Goal: Information Seeking & Learning: Learn about a topic

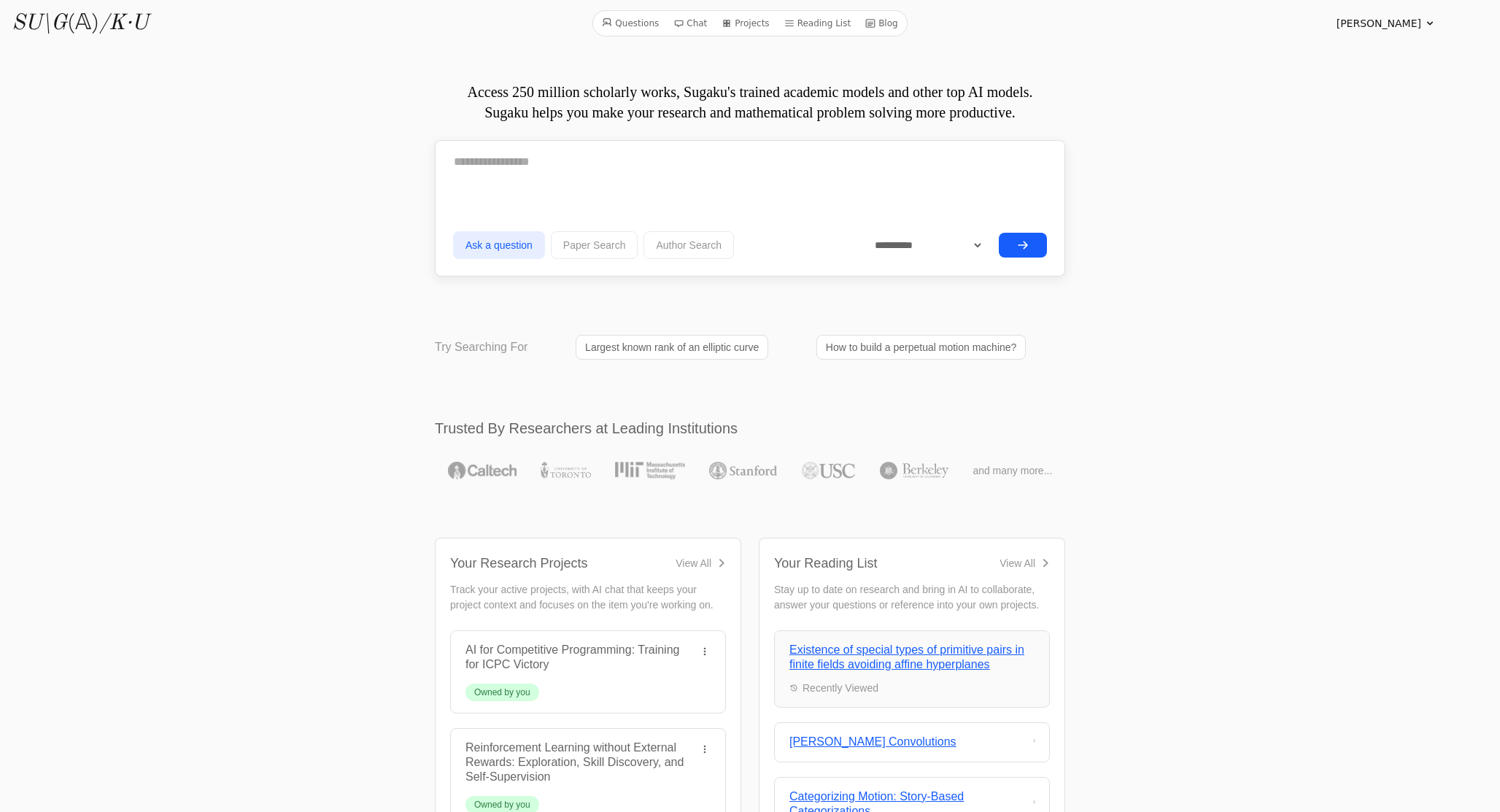
click at [638, 22] on link "Questions" at bounding box center [630, 23] width 68 height 19
click at [558, 170] on textarea at bounding box center [750, 162] width 593 height 37
paste textarea "**********"
type textarea "**********"
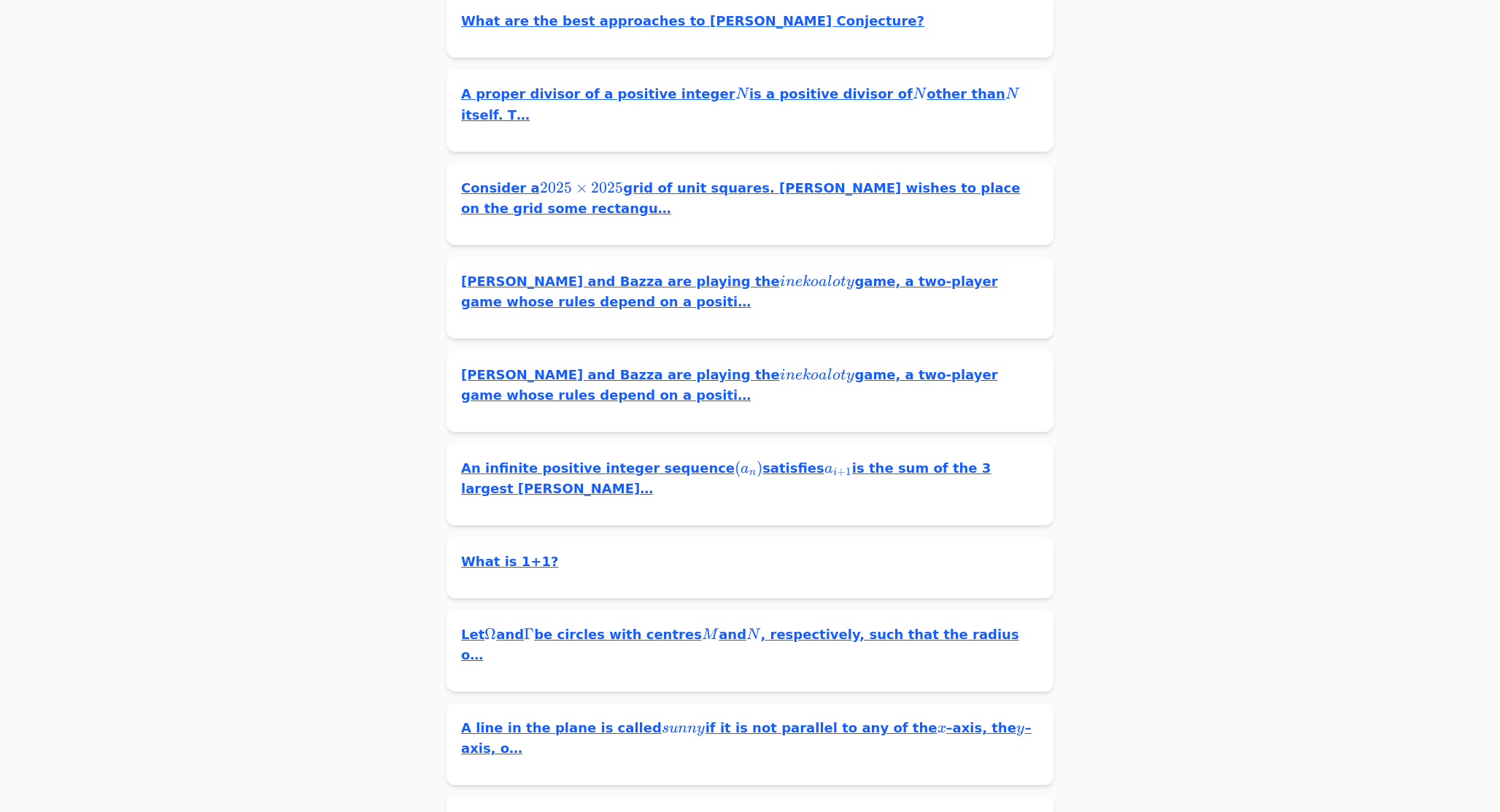
scroll to position [3394, 0]
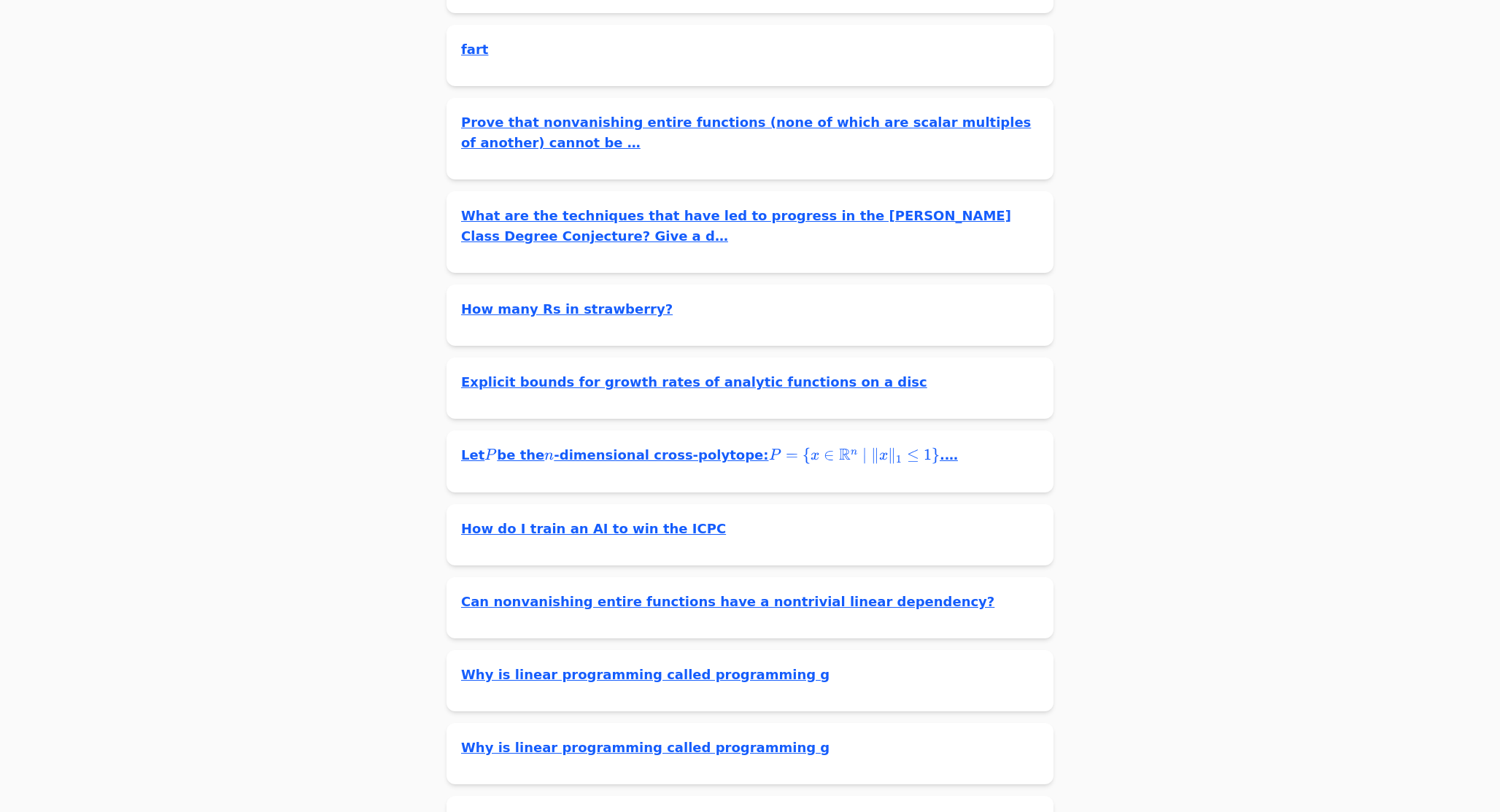
click at [573, 518] on link "How do I train an AI to win the ICPC" at bounding box center [593, 528] width 265 height 20
click at [555, 810] on link "How do I train an AI to win the ICPC" at bounding box center [593, 820] width 265 height 20
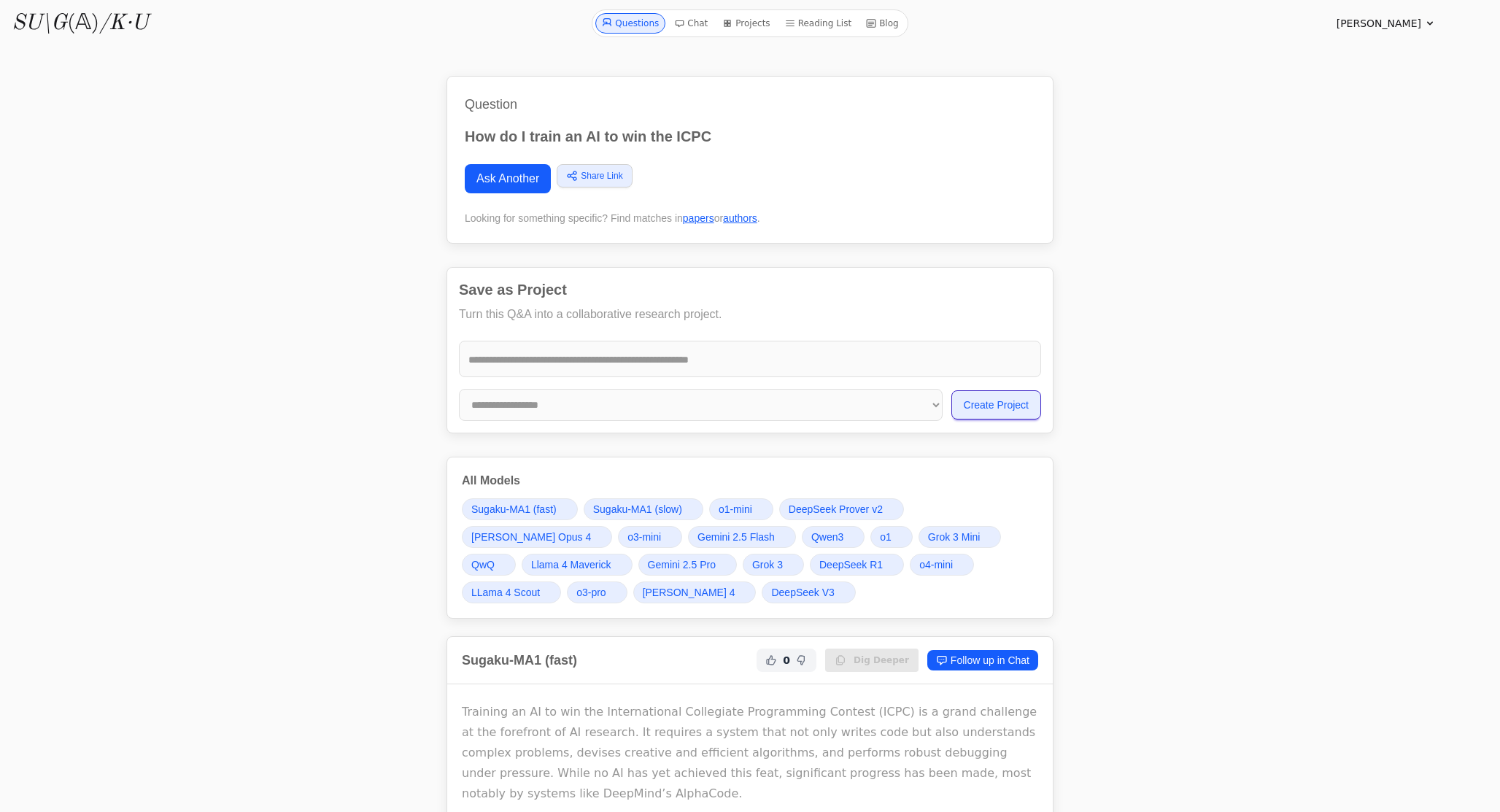
click at [622, 506] on span "Sugaku-MA1 (slow)" at bounding box center [638, 508] width 89 height 14
click at [588, 139] on p "How do I train an AI to win the ICPC" at bounding box center [750, 136] width 570 height 20
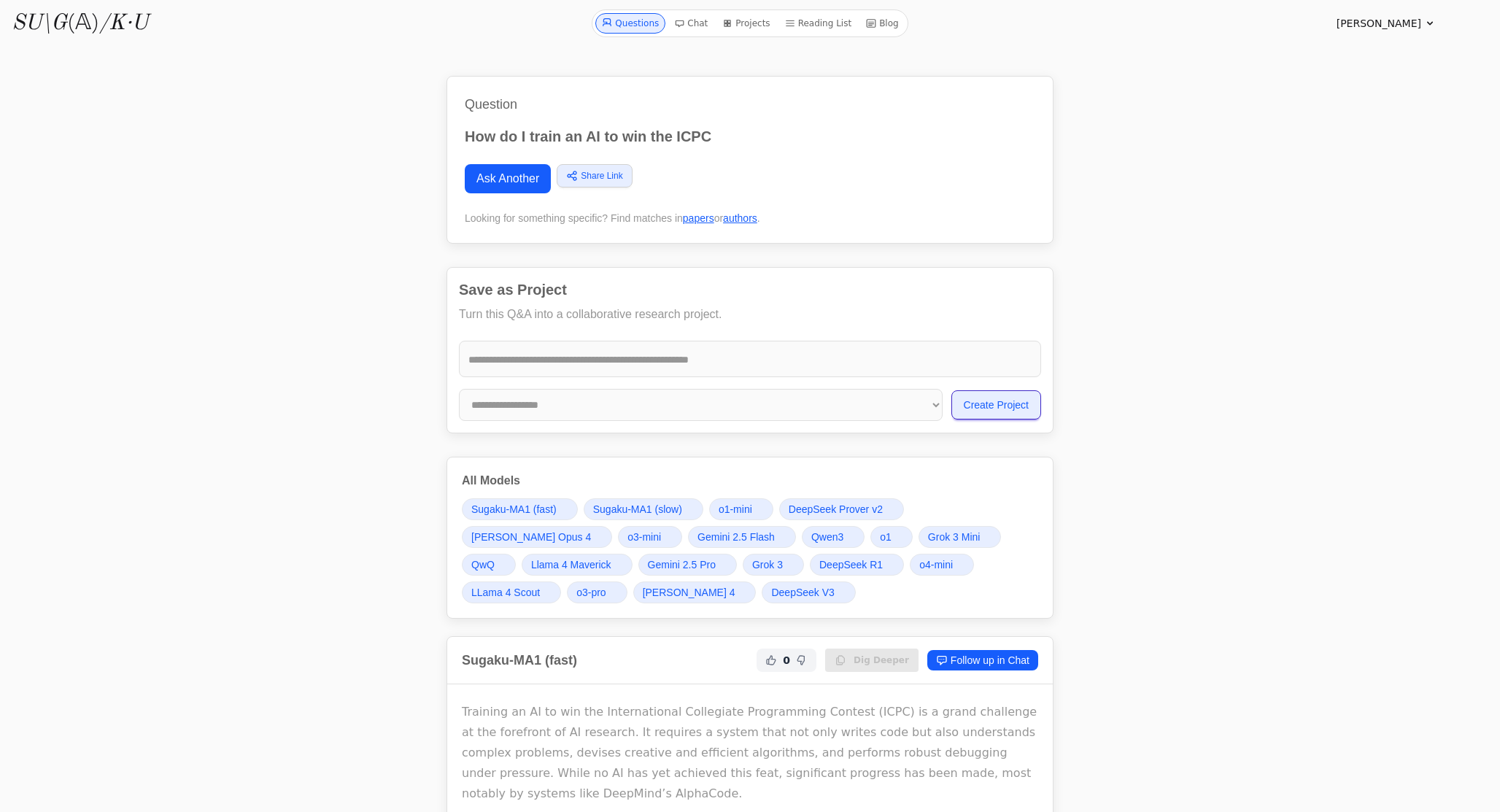
click at [533, 145] on p "How do I train an AI to win the ICPC" at bounding box center [750, 136] width 570 height 20
click at [533, 139] on p "How do I train an AI to win the ICPC" at bounding box center [750, 136] width 570 height 20
copy div "How do I train an AI to win the ICPC"
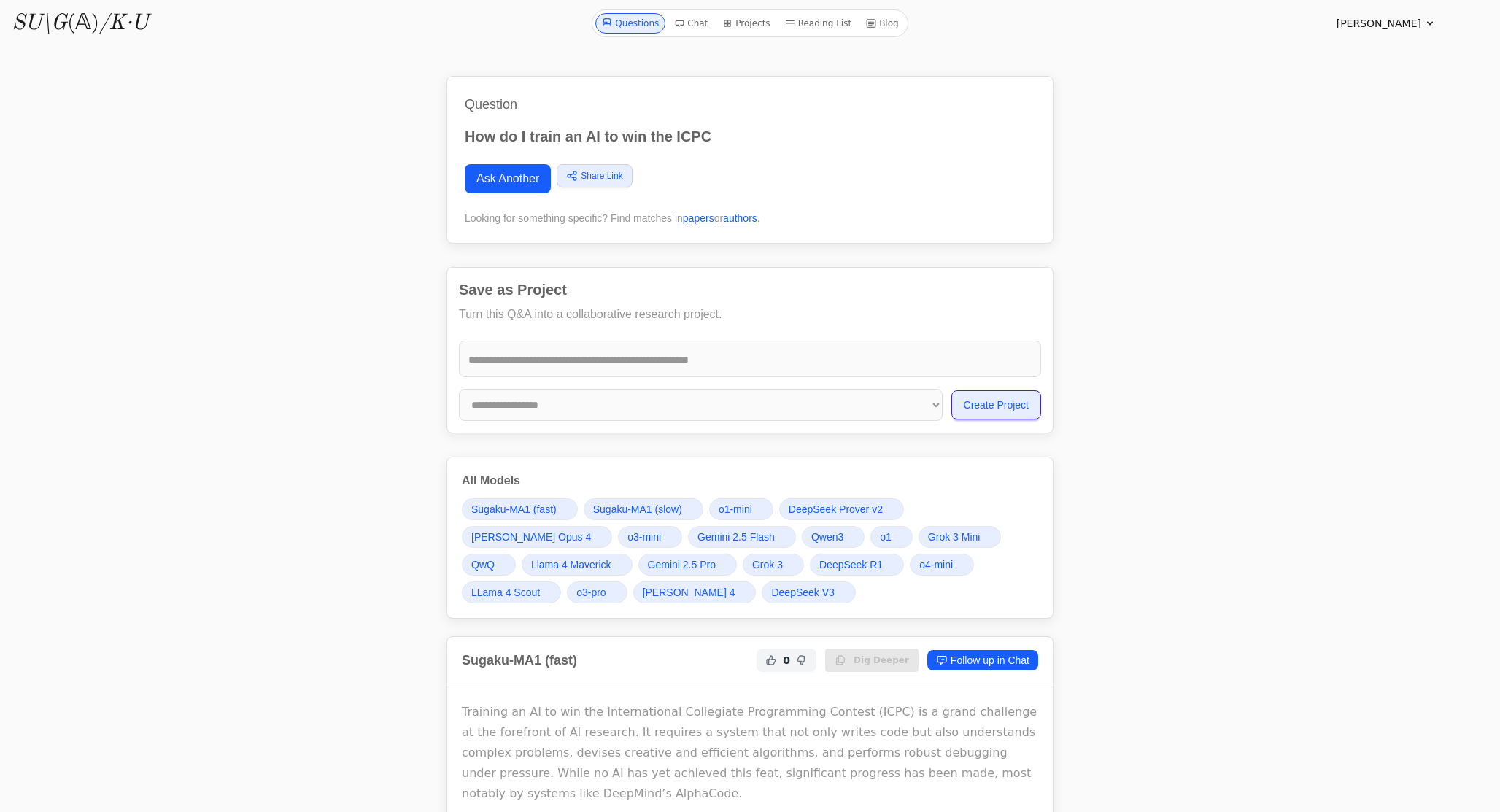
click at [537, 137] on p "How do I train an AI to win the ICPC" at bounding box center [750, 136] width 570 height 20
click at [753, 24] on link "Projects" at bounding box center [745, 23] width 59 height 20
click at [627, 509] on span "Sugaku-MA1 (slow)" at bounding box center [638, 508] width 89 height 14
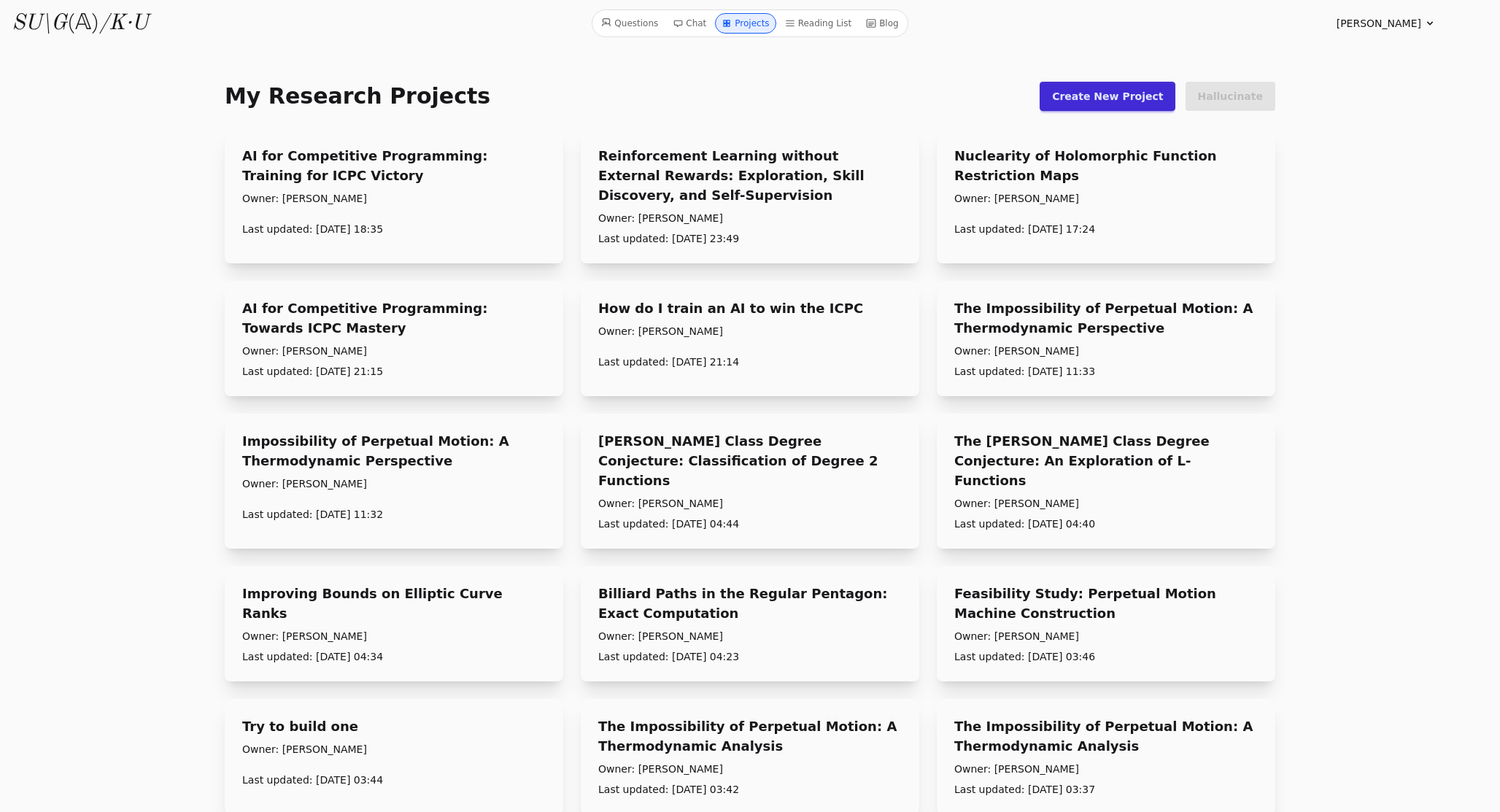
click at [341, 156] on link "AI for Competitive Programming: Training for ICPC Victory" at bounding box center [394, 165] width 304 height 39
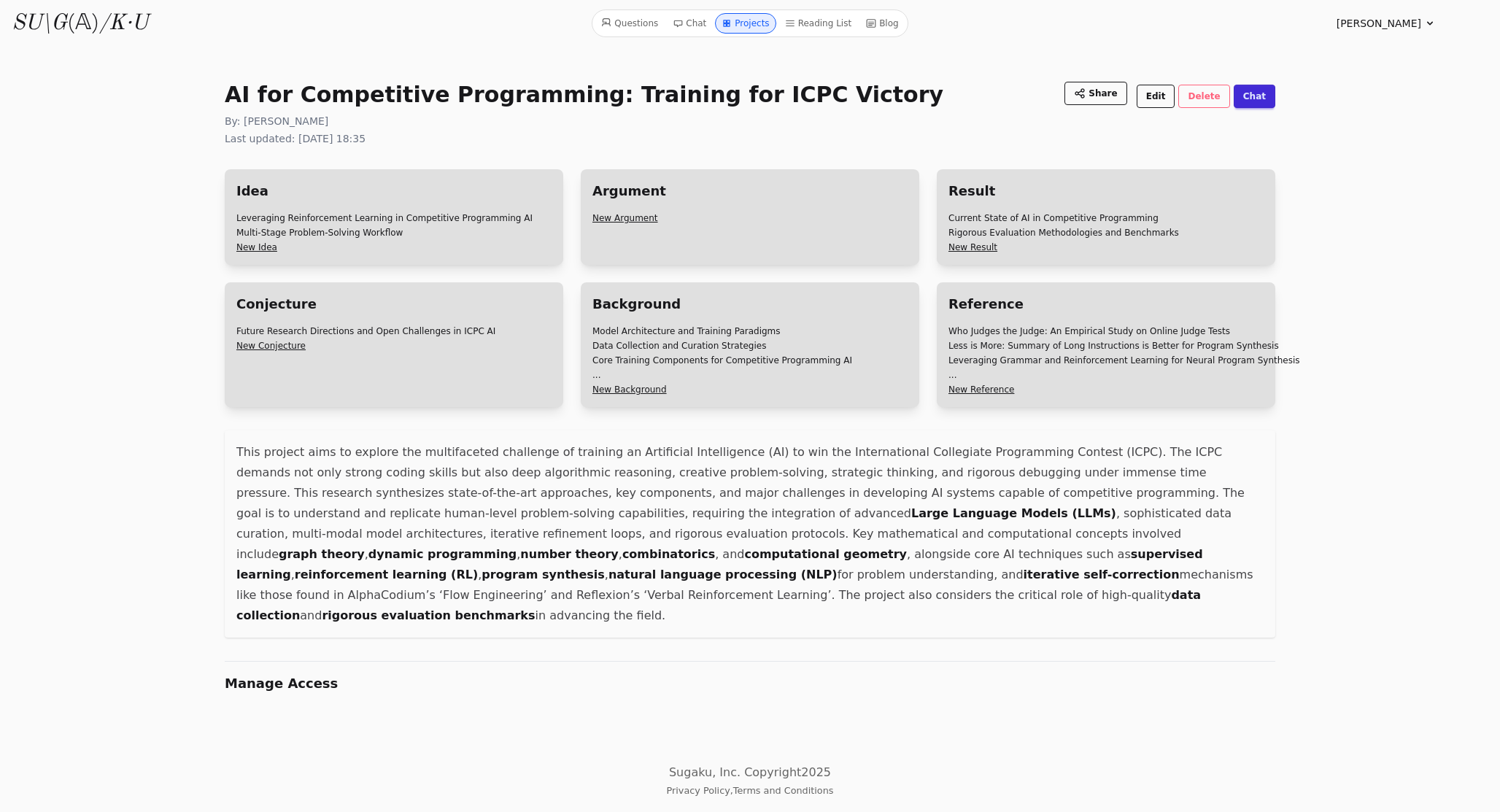
click at [992, 300] on link "Reference" at bounding box center [986, 304] width 75 height 20
